Goal: Information Seeking & Learning: Learn about a topic

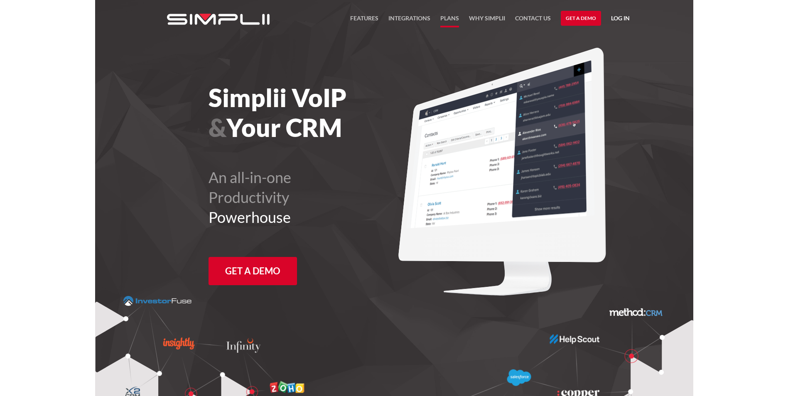
click at [451, 17] on link "Plans" at bounding box center [449, 20] width 19 height 14
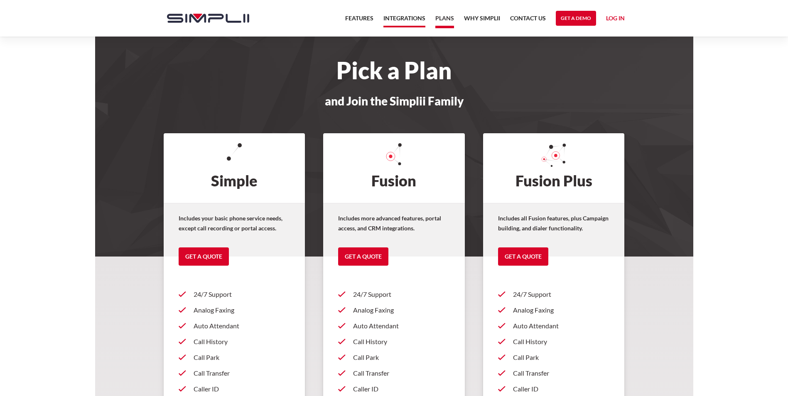
click at [406, 17] on link "Integrations" at bounding box center [404, 20] width 42 height 14
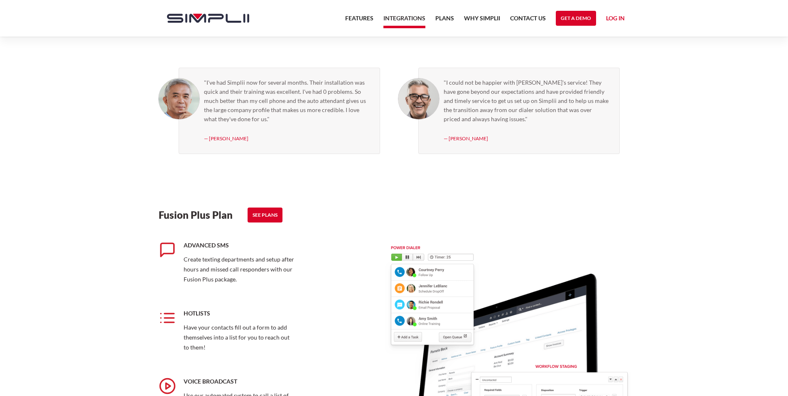
scroll to position [747, 0]
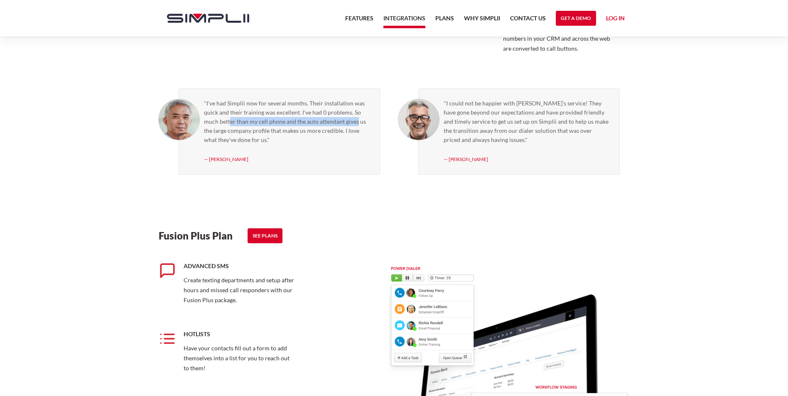
drag, startPoint x: 230, startPoint y: 122, endPoint x: 357, endPoint y: 125, distance: 126.7
click at [357, 125] on blockquote ""I've had Simplii now for several months. Their installation was quick and thei…" at bounding box center [287, 122] width 166 height 46
drag, startPoint x: 220, startPoint y: 130, endPoint x: 347, endPoint y: 134, distance: 127.1
click at [347, 134] on blockquote ""I've had Simplii now for several months. Their installation was quick and thei…" at bounding box center [287, 122] width 166 height 46
click at [231, 135] on blockquote ""I've had Simplii now for several months. Their installation was quick and thei…" at bounding box center [287, 122] width 166 height 46
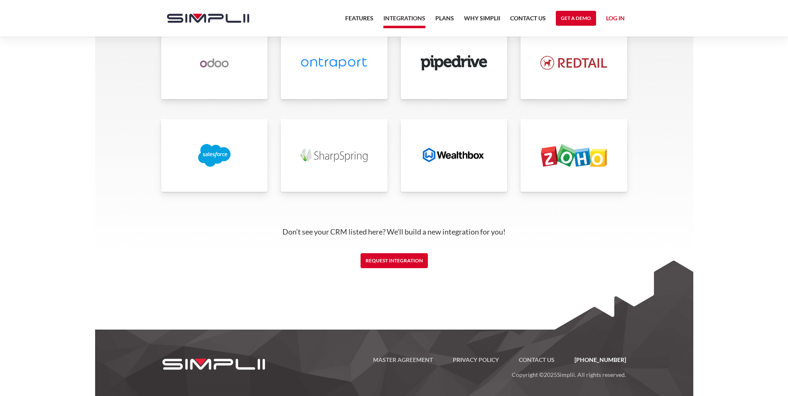
scroll to position [1949, 0]
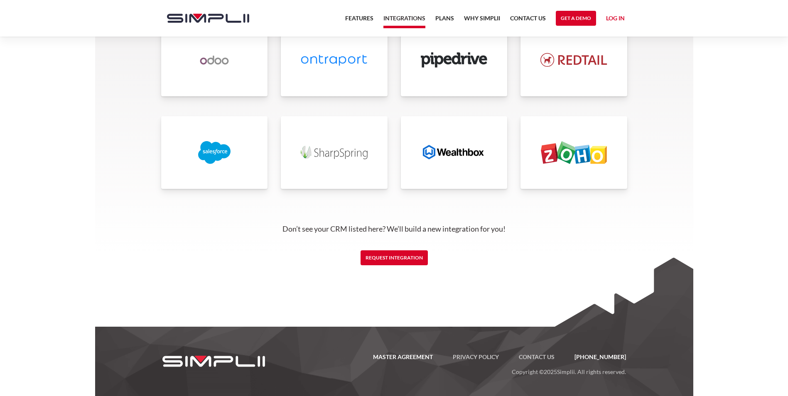
click at [427, 360] on link "Master Agreement" at bounding box center [403, 357] width 80 height 10
click at [544, 357] on link "Contact US" at bounding box center [537, 357] width 56 height 10
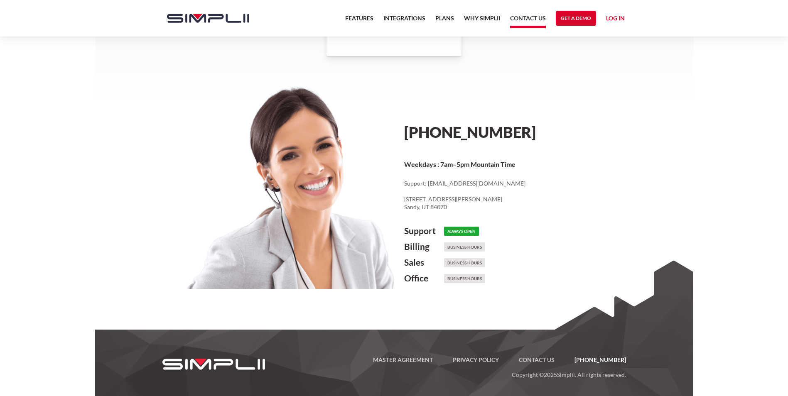
scroll to position [369, 0]
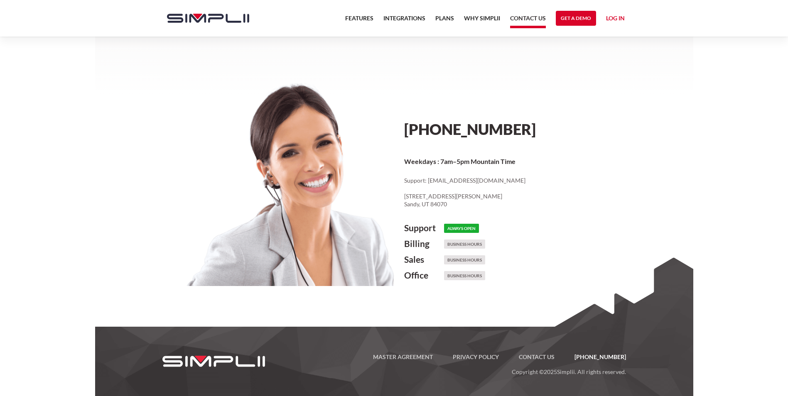
drag, startPoint x: 404, startPoint y: 197, endPoint x: 519, endPoint y: 198, distance: 114.2
click at [519, 198] on p "Support: cs@simplii.net ‍ 8619 South Sandy Parkway, Suite 112 Sandy, UT 84070" at bounding box center [516, 192] width 225 height 32
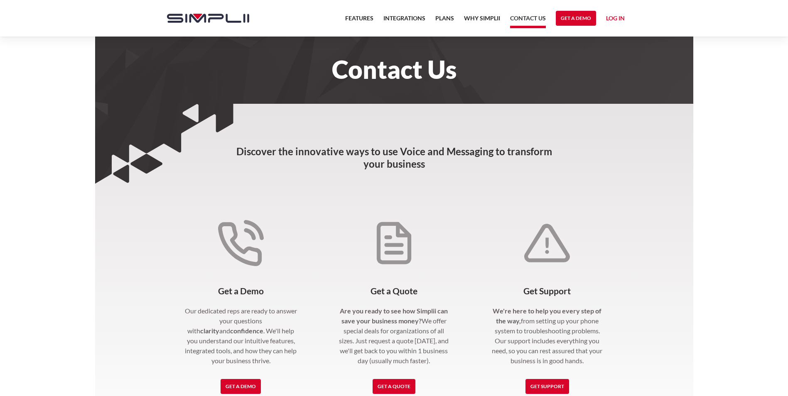
scroll to position [0, 0]
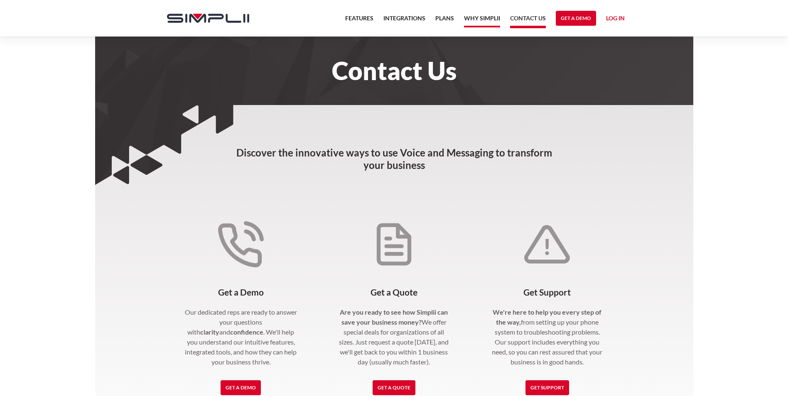
click at [472, 21] on link "Why Simplii" at bounding box center [482, 20] width 36 height 14
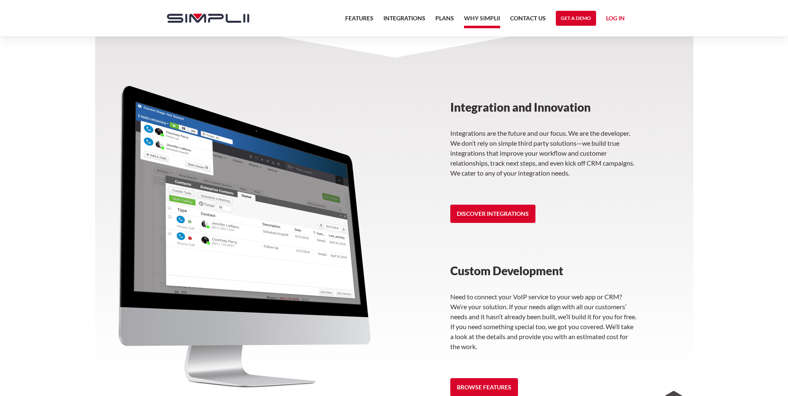
scroll to position [1144, 0]
